Goal: Use online tool/utility: Use online tool/utility

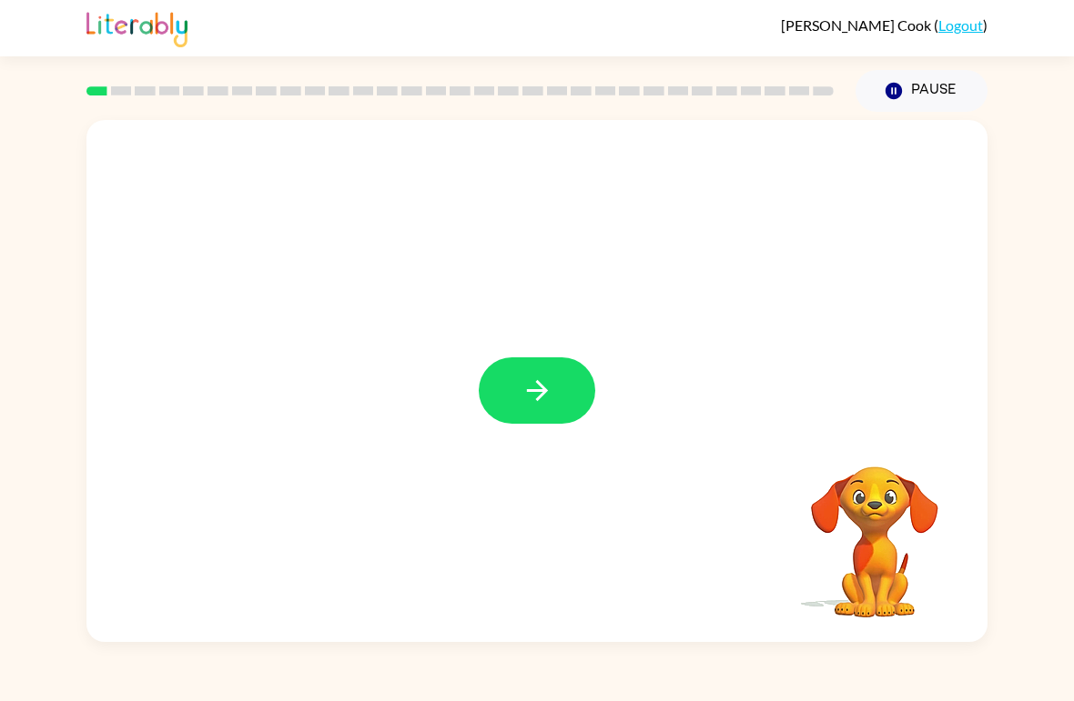
click at [526, 395] on icon "button" at bounding box center [537, 391] width 32 height 32
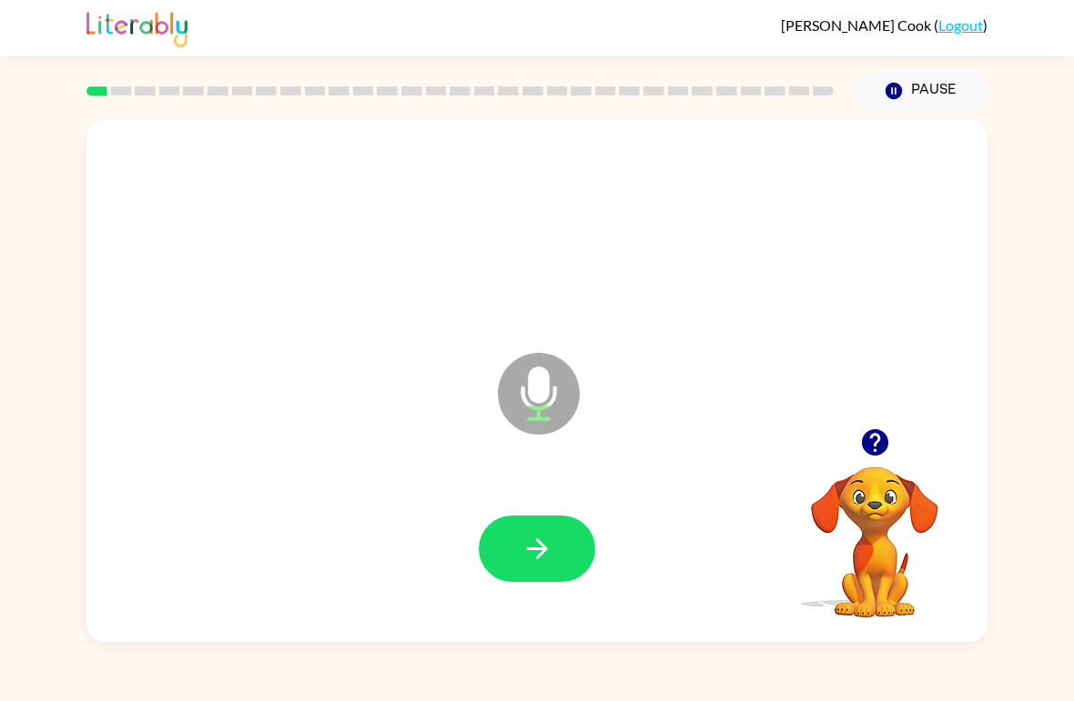
click at [546, 543] on icon "button" at bounding box center [537, 549] width 32 height 32
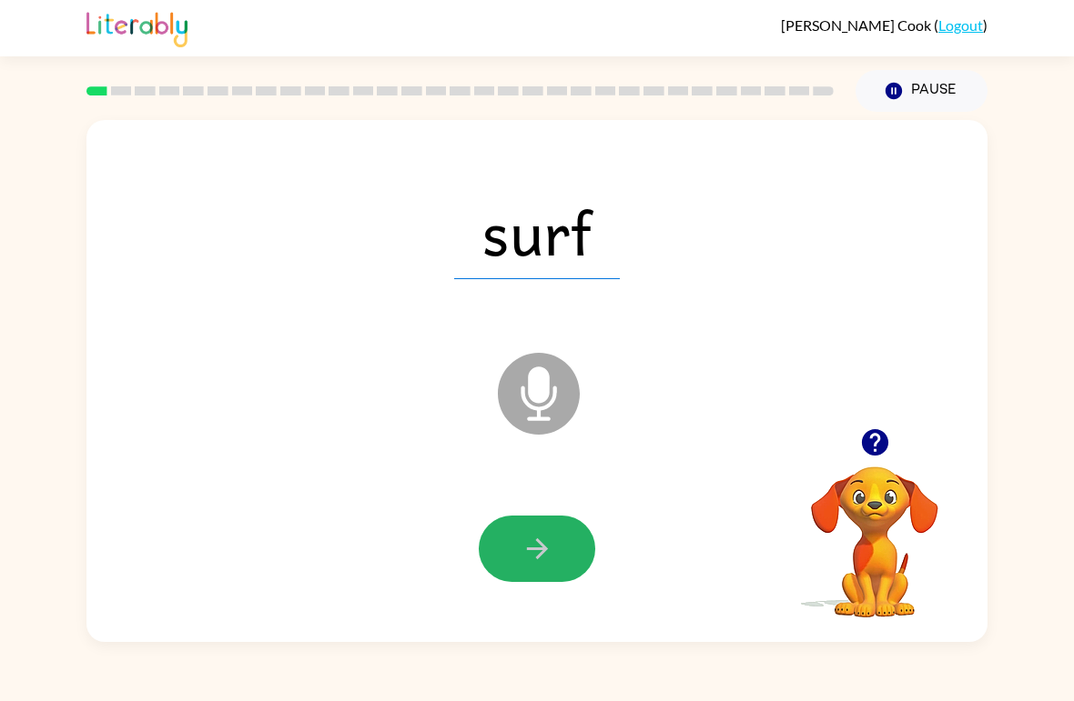
click at [546, 552] on icon "button" at bounding box center [537, 549] width 32 height 32
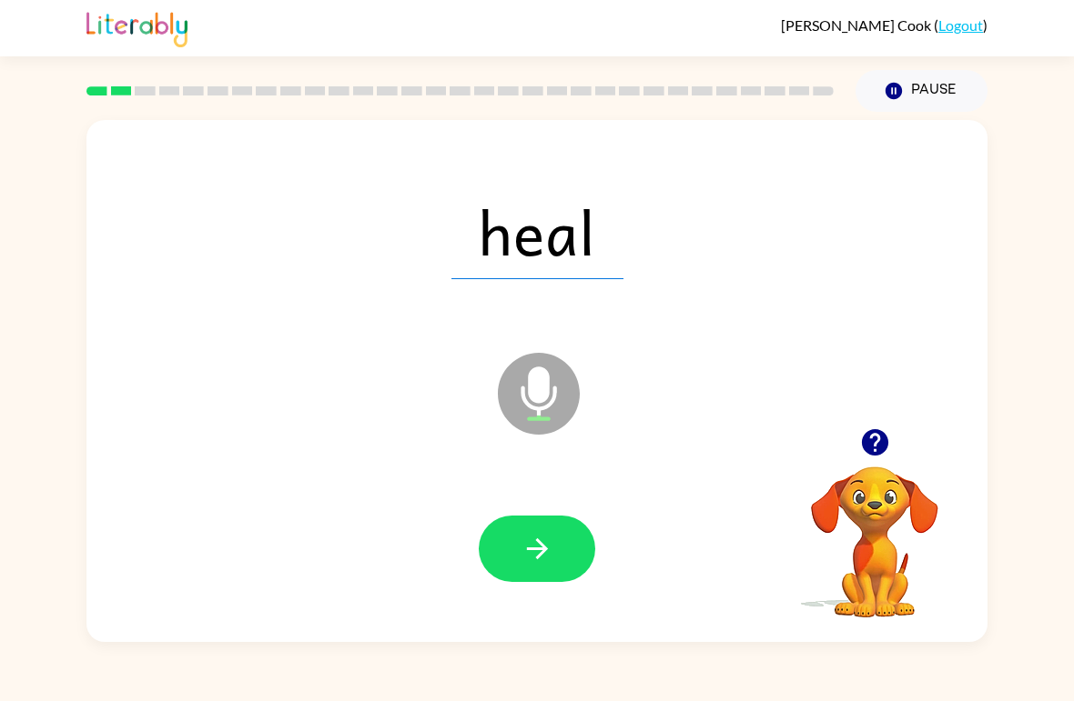
click at [540, 555] on icon "button" at bounding box center [536, 549] width 21 height 21
click at [540, 554] on icon "button" at bounding box center [536, 549] width 21 height 21
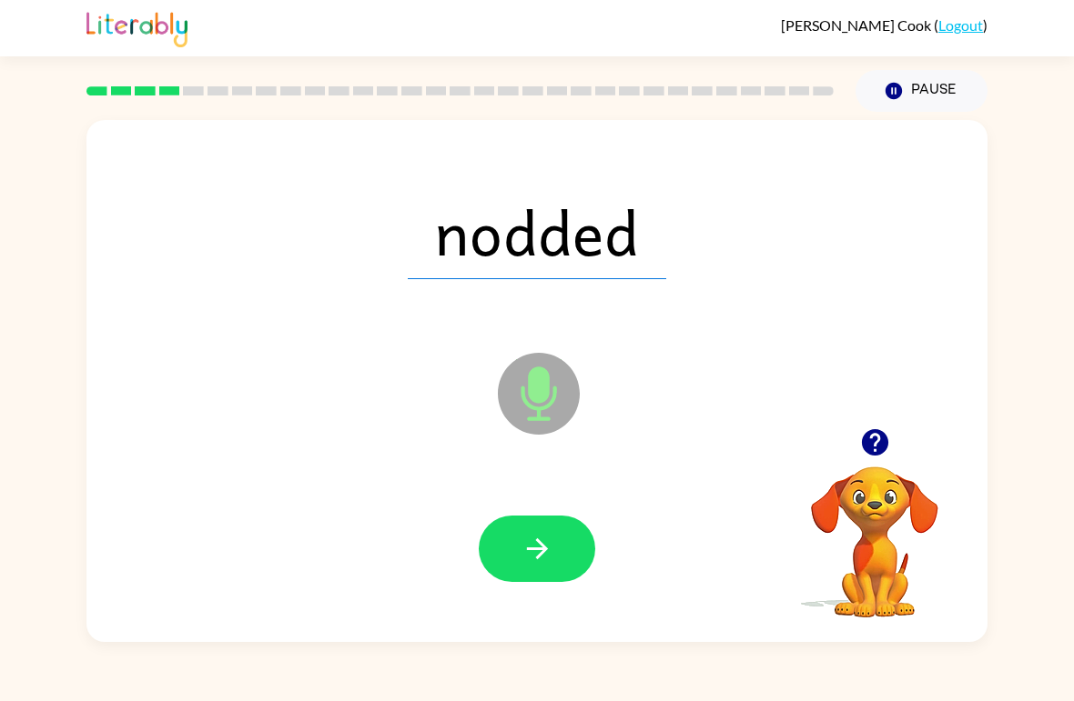
click at [550, 547] on icon "button" at bounding box center [537, 549] width 32 height 32
click at [551, 550] on icon "button" at bounding box center [537, 549] width 32 height 32
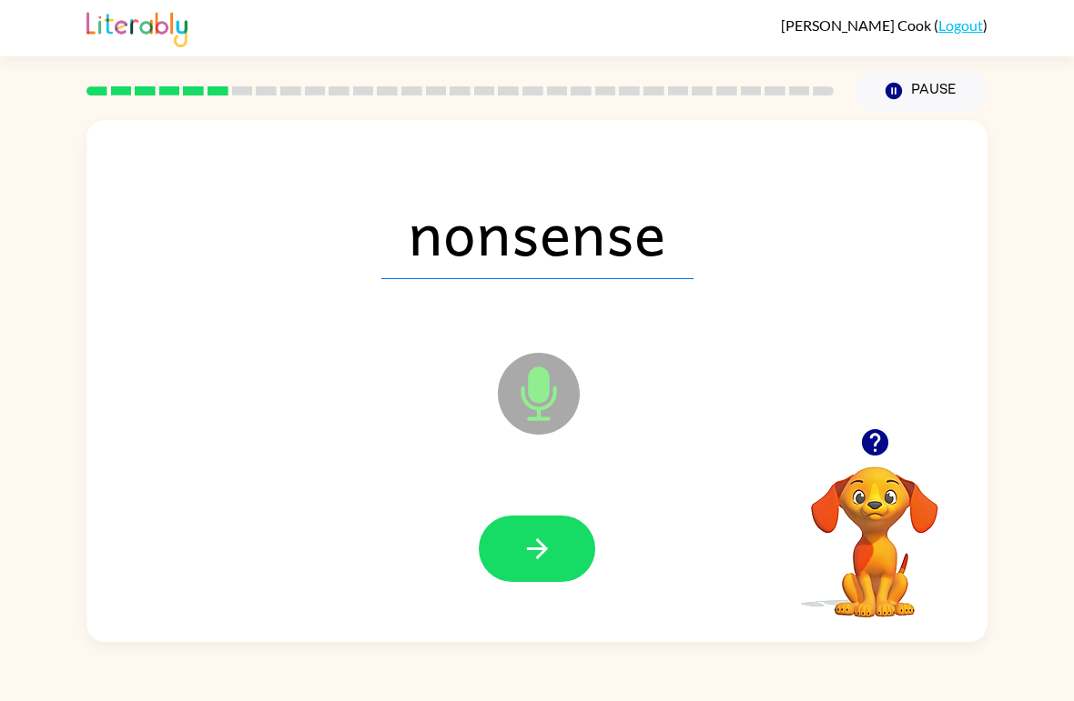
click at [546, 550] on icon "button" at bounding box center [536, 549] width 21 height 21
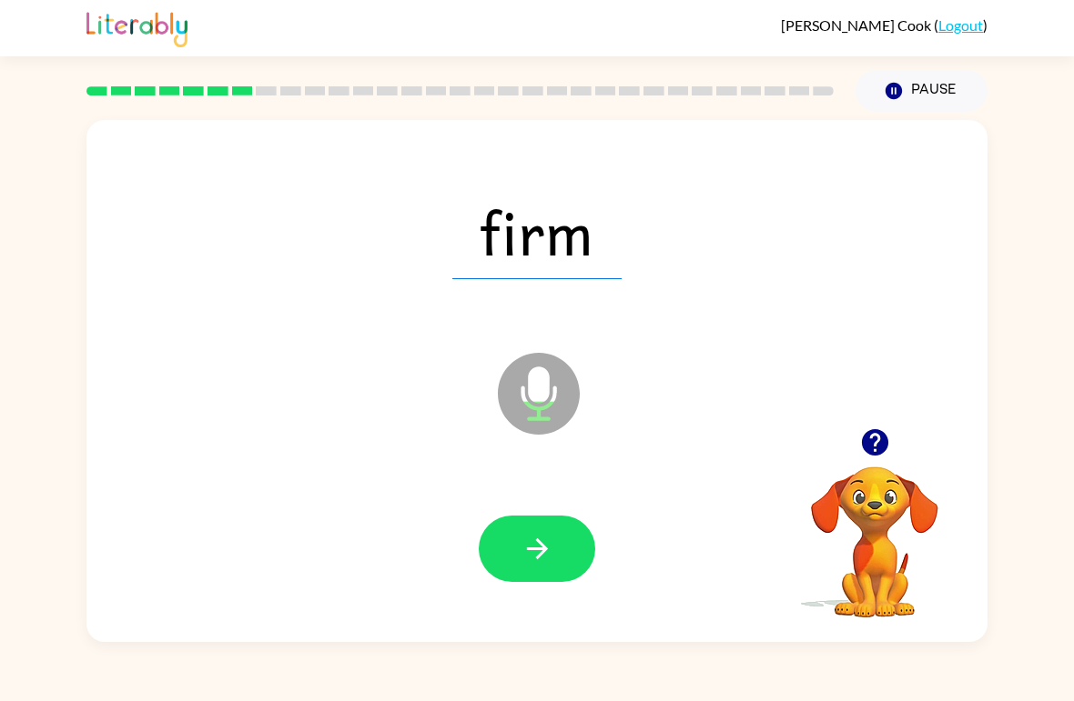
click at [547, 542] on icon "button" at bounding box center [537, 549] width 32 height 32
click at [540, 559] on icon "button" at bounding box center [537, 549] width 32 height 32
click at [548, 550] on icon "button" at bounding box center [537, 549] width 32 height 32
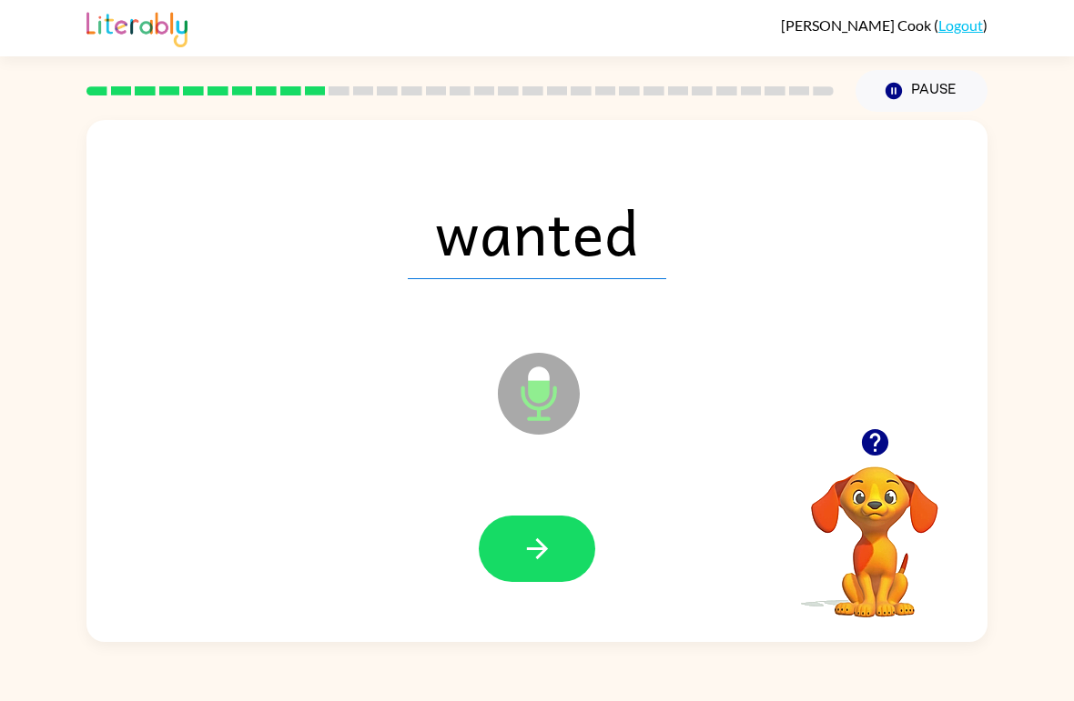
click at [550, 541] on icon "button" at bounding box center [537, 549] width 32 height 32
click at [541, 541] on icon "button" at bounding box center [537, 549] width 32 height 32
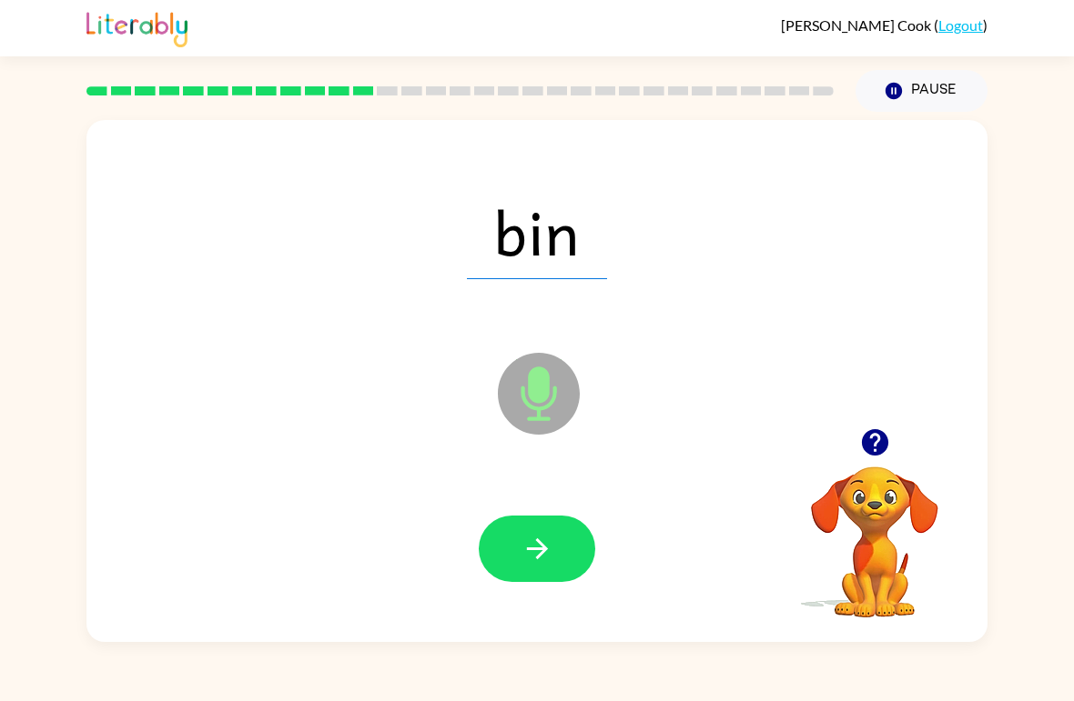
click at [546, 550] on icon "button" at bounding box center [536, 549] width 21 height 21
click at [549, 545] on icon "button" at bounding box center [537, 549] width 32 height 32
click at [550, 550] on icon "button" at bounding box center [537, 549] width 32 height 32
click at [549, 555] on icon "button" at bounding box center [537, 549] width 32 height 32
click at [553, 545] on button "button" at bounding box center [537, 549] width 116 height 66
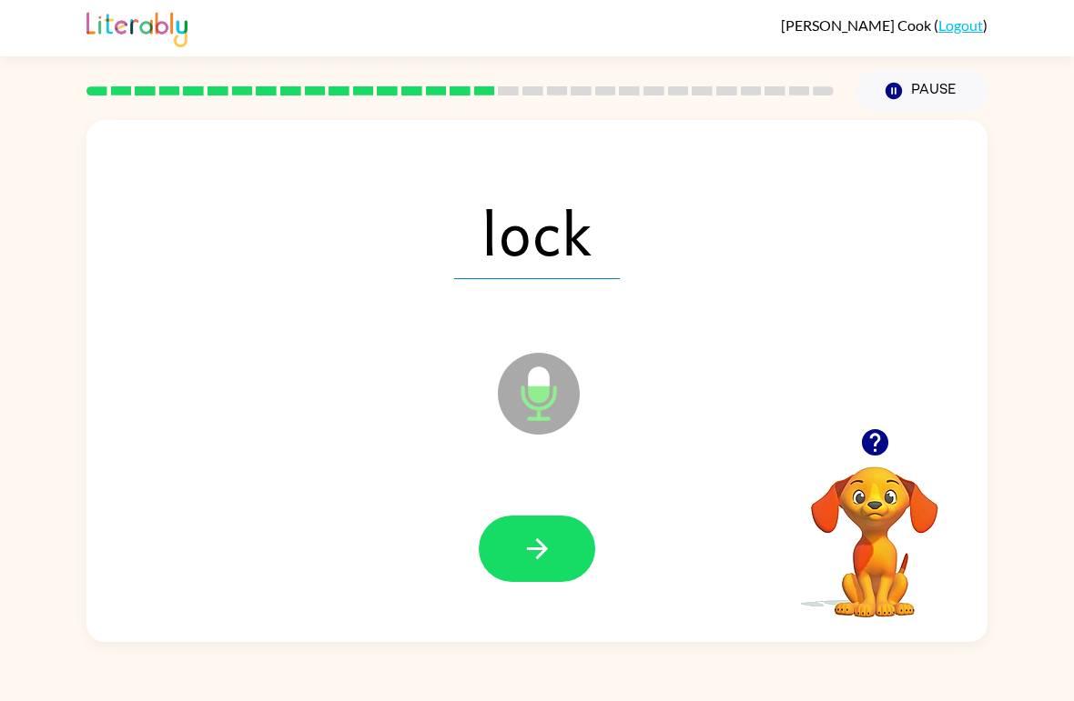
click at [532, 549] on icon "button" at bounding box center [537, 549] width 32 height 32
click at [535, 554] on icon "button" at bounding box center [537, 549] width 32 height 32
click at [550, 546] on icon "button" at bounding box center [537, 549] width 32 height 32
click at [558, 554] on button "button" at bounding box center [537, 549] width 116 height 66
click at [554, 560] on button "button" at bounding box center [537, 549] width 116 height 66
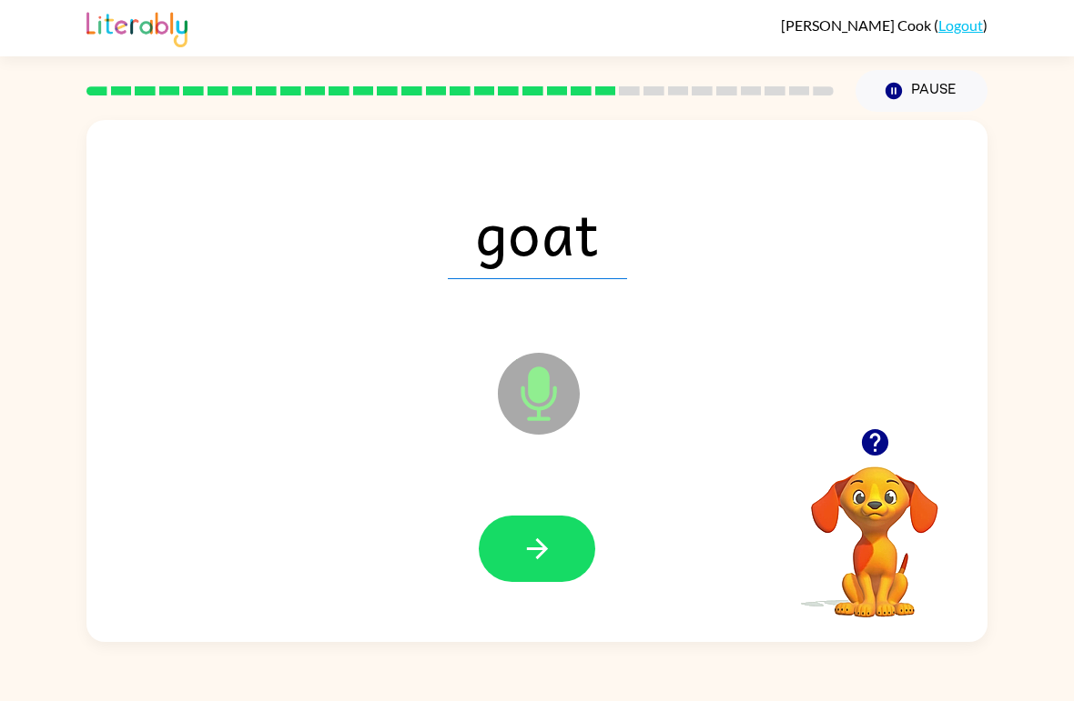
click at [560, 542] on button "button" at bounding box center [537, 549] width 116 height 66
click at [561, 543] on button "button" at bounding box center [537, 549] width 116 height 66
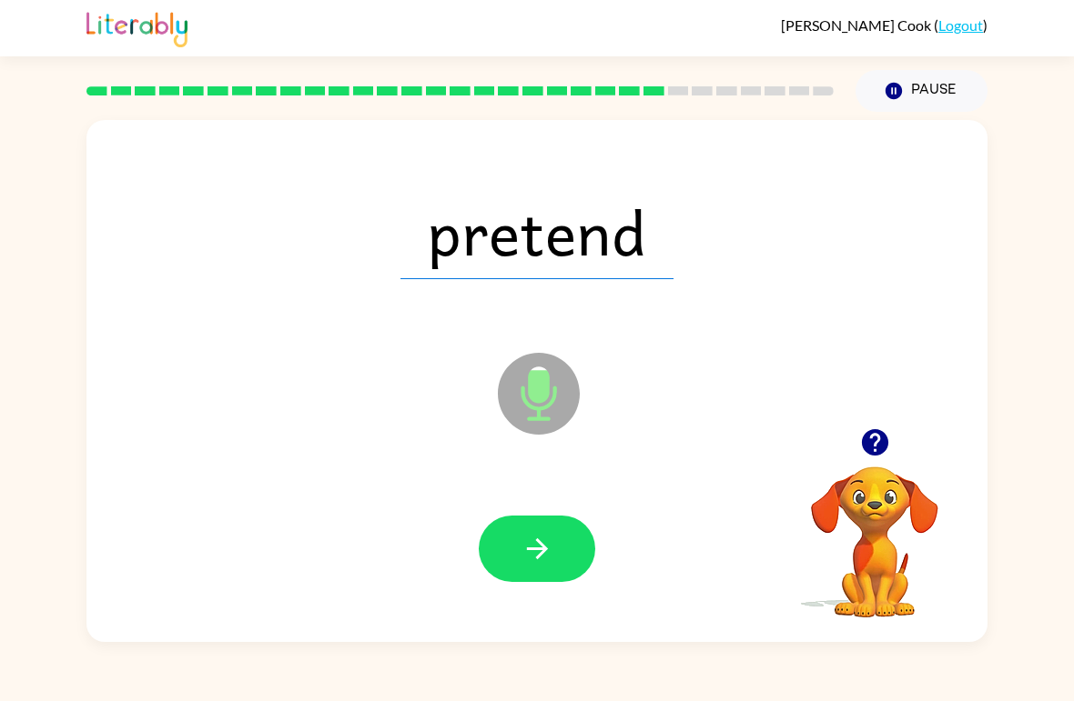
click at [563, 546] on button "button" at bounding box center [537, 549] width 116 height 66
click at [566, 545] on button "button" at bounding box center [537, 549] width 116 height 66
click at [551, 552] on icon "button" at bounding box center [537, 549] width 32 height 32
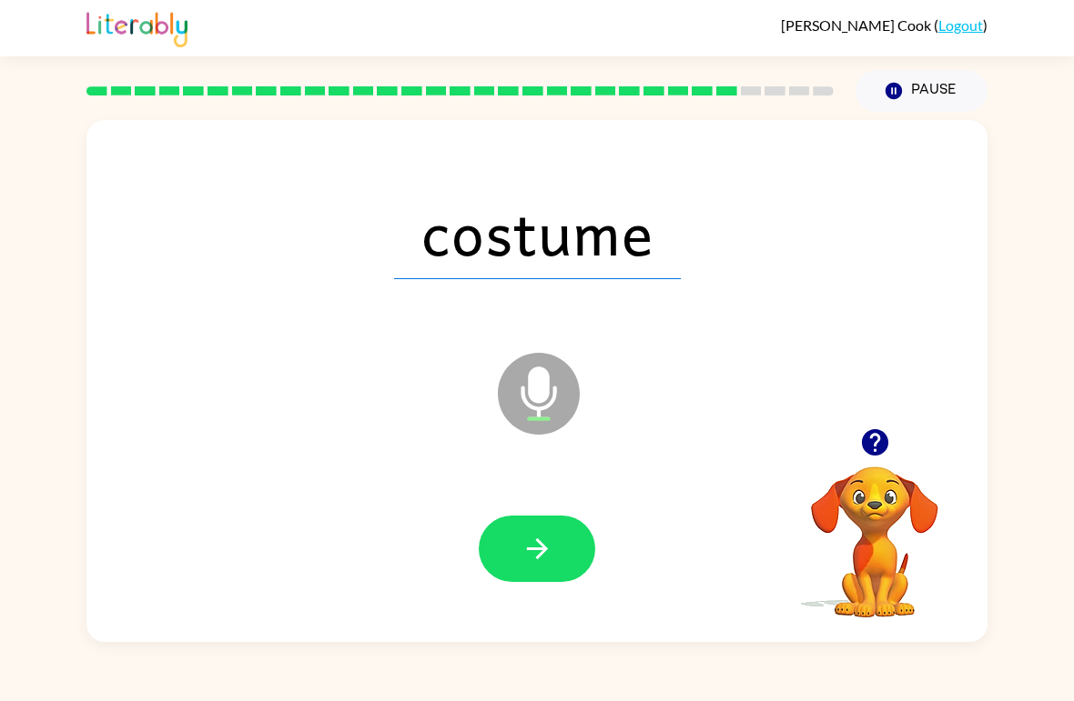
click at [565, 554] on button "button" at bounding box center [537, 549] width 116 height 66
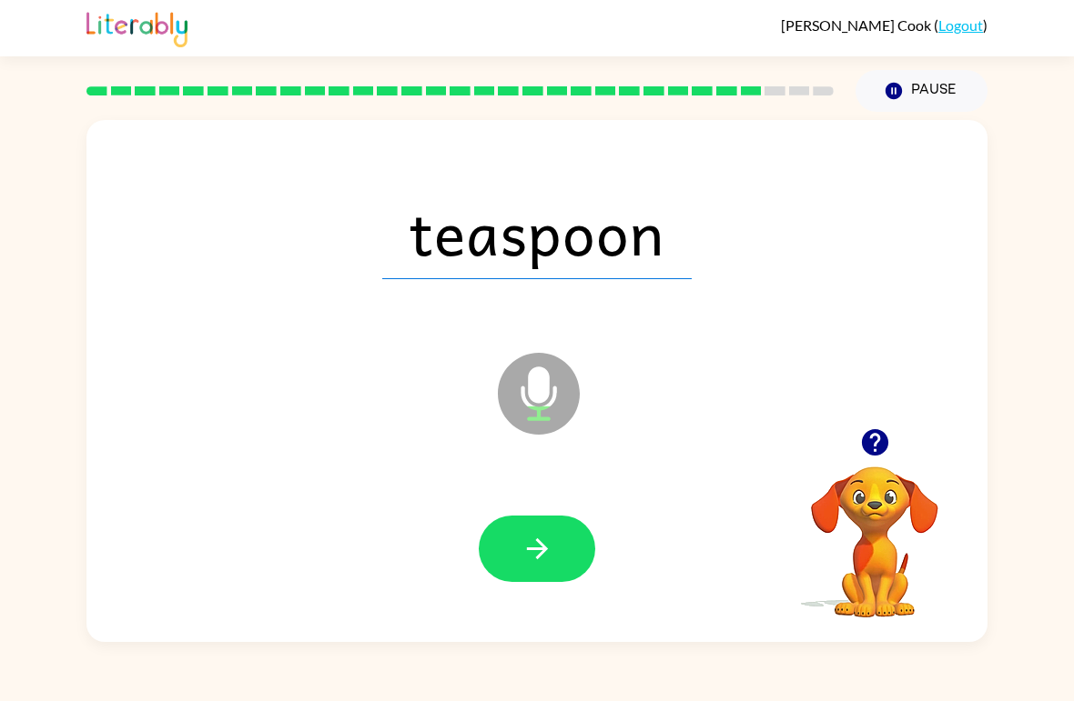
click at [547, 540] on icon "button" at bounding box center [537, 549] width 32 height 32
click at [555, 540] on button "button" at bounding box center [537, 549] width 116 height 66
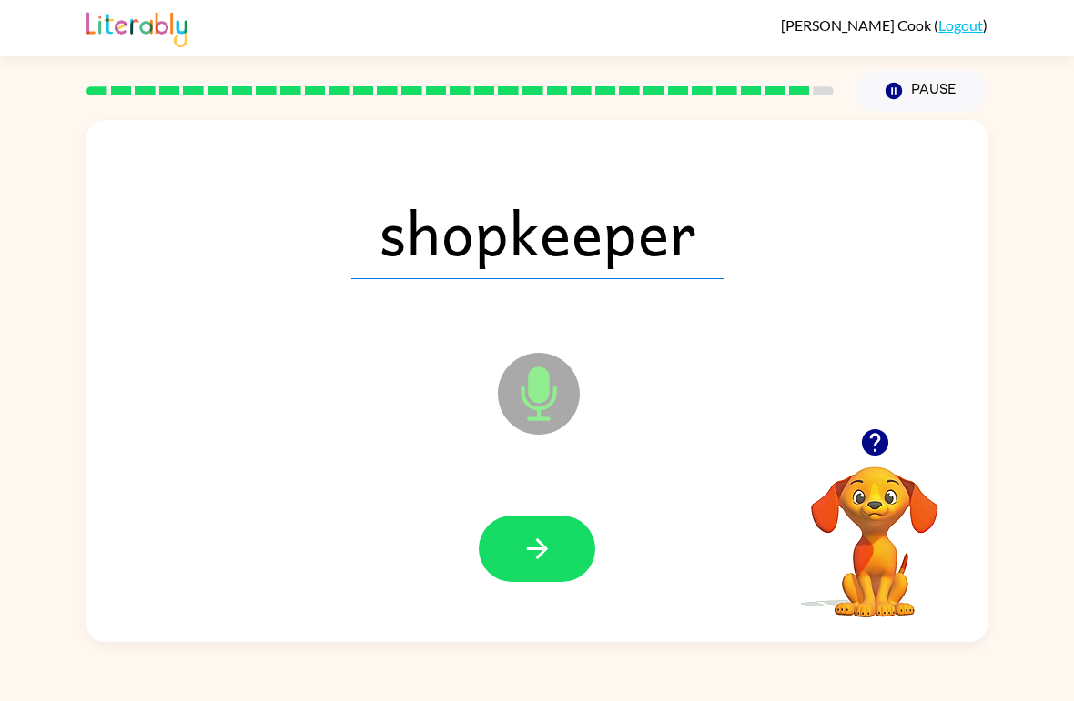
click at [560, 550] on button "button" at bounding box center [537, 549] width 116 height 66
